Goal: Complete application form

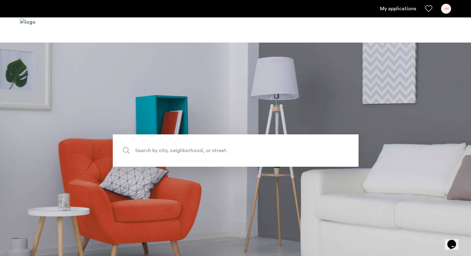
click at [389, 11] on link "My applications" at bounding box center [398, 8] width 36 height 7
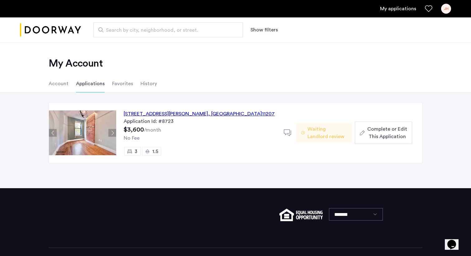
click at [380, 136] on span "Complete or Edit This Application" at bounding box center [387, 133] width 40 height 15
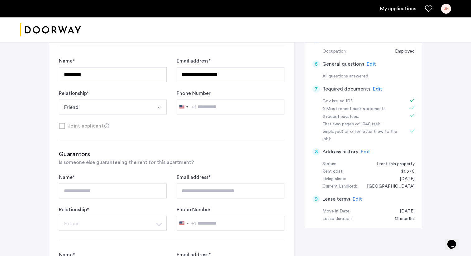
scroll to position [175, 0]
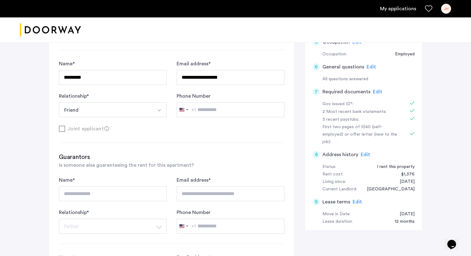
click at [375, 94] on span "Edit" at bounding box center [377, 91] width 9 height 5
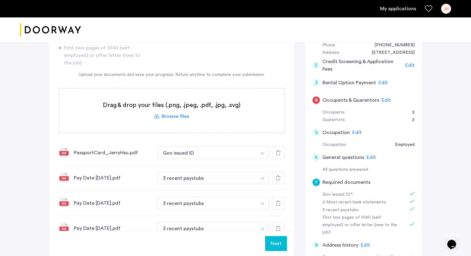
scroll to position [83, 0]
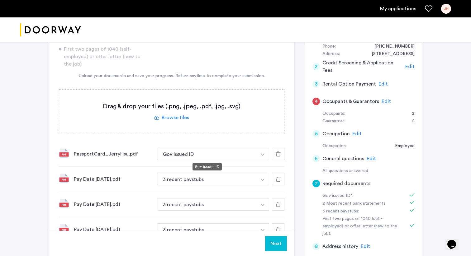
click at [256, 155] on button "Gov issued ID" at bounding box center [207, 154] width 99 height 12
click at [106, 157] on div "PassportCard_JerryHsu.pdf" at bounding box center [113, 154] width 79 height 7
click at [65, 153] on img at bounding box center [64, 153] width 10 height 10
click at [190, 155] on button "Gov issued ID" at bounding box center [207, 154] width 99 height 12
click at [262, 154] on img "button" at bounding box center [263, 155] width 4 height 2
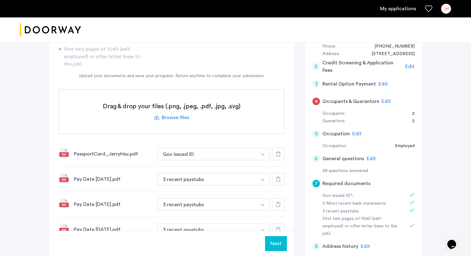
click at [262, 154] on img "button" at bounding box center [263, 155] width 4 height 2
click at [265, 155] on button "button" at bounding box center [262, 154] width 13 height 12
click at [265, 154] on button "button" at bounding box center [262, 154] width 13 height 12
click at [108, 154] on div "PassportCard_JerryHsu.pdf" at bounding box center [113, 154] width 79 height 7
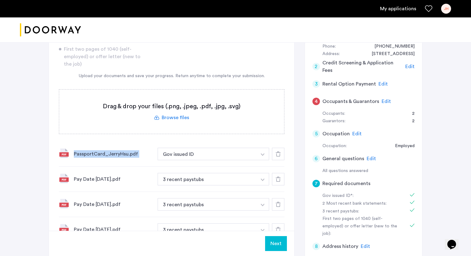
click at [108, 154] on div "PassportCard_JerryHsu.pdf" at bounding box center [113, 154] width 79 height 7
click at [103, 155] on div "PassportCard_JerryHsu.pdf" at bounding box center [113, 154] width 79 height 7
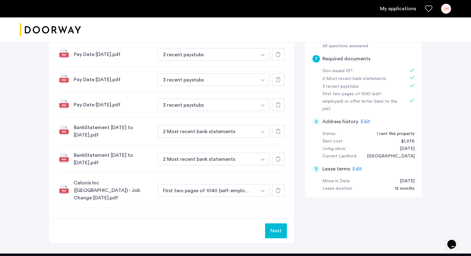
scroll to position [208, 0]
